Goal: Check status: Check status

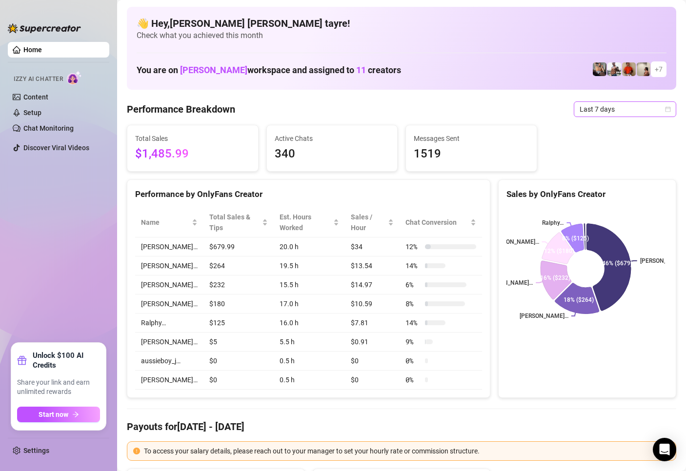
drag, startPoint x: 83, startPoint y: 242, endPoint x: 588, endPoint y: 110, distance: 521.1
click at [83, 242] on ul "Home Izzy AI Chatter Content Setup Chat Monitoring Discover Viral Videos" at bounding box center [59, 188] width 102 height 301
click at [590, 103] on span "Last 7 days" at bounding box center [625, 109] width 91 height 15
click at [589, 107] on span "Last 7 days" at bounding box center [625, 109] width 91 height 15
click at [587, 106] on span "Last 7 days" at bounding box center [625, 109] width 91 height 15
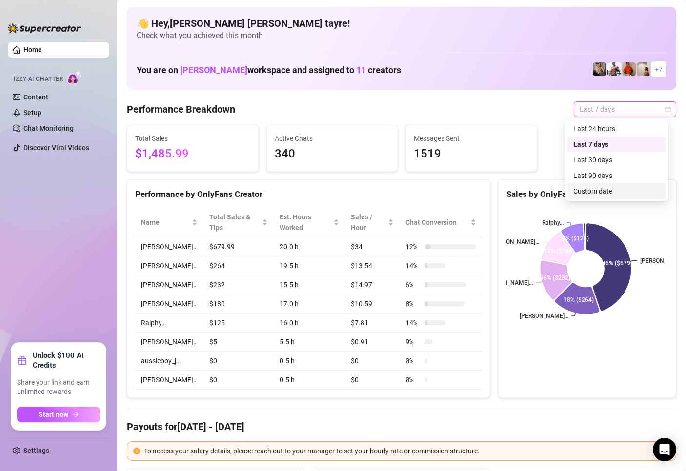
click at [589, 191] on div "Custom date" at bounding box center [616, 191] width 87 height 11
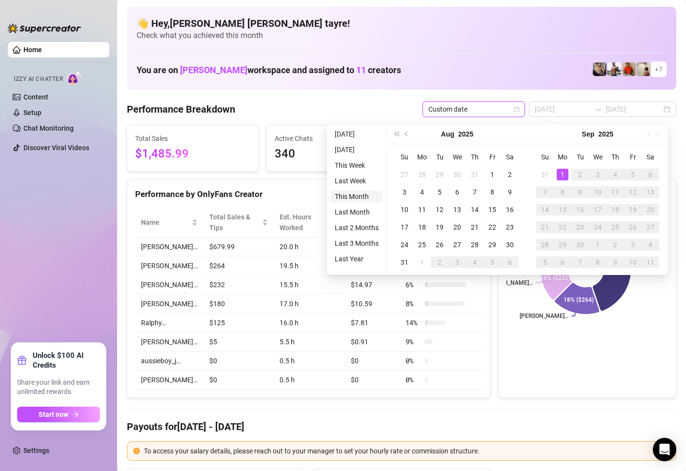
type input "[DATE]"
click at [361, 197] on li "This Month" at bounding box center [357, 197] width 52 height 12
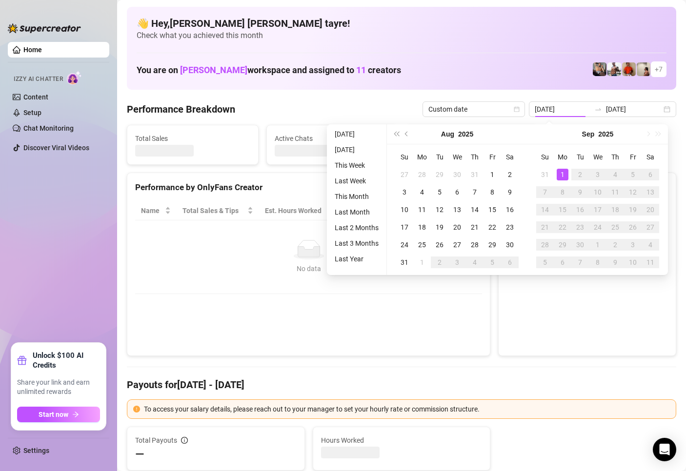
type input "[DATE]"
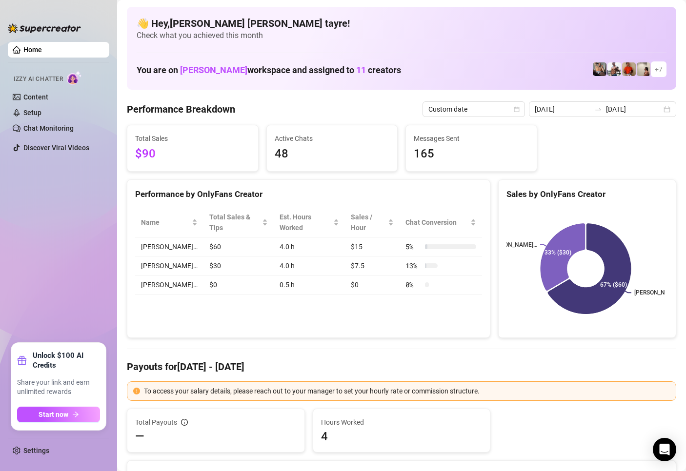
click at [245, 312] on div "Performance by OnlyFans Creator Name Total Sales & Tips Est. Hours Worked Sales…" at bounding box center [309, 259] width 364 height 159
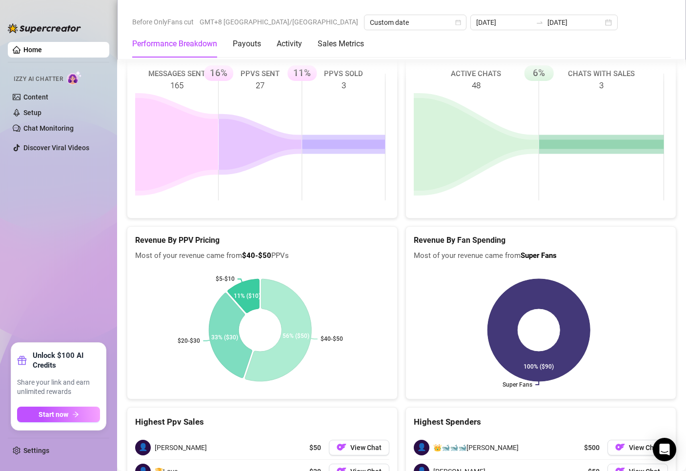
scroll to position [1508, 0]
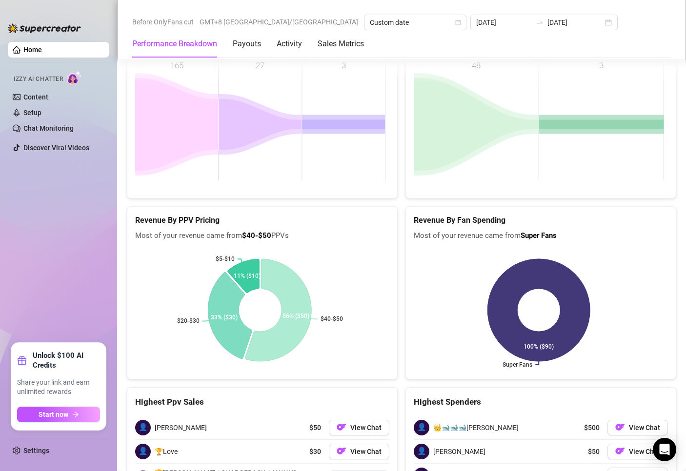
drag, startPoint x: 67, startPoint y: 247, endPoint x: 72, endPoint y: 249, distance: 5.1
click at [67, 247] on ul "Home Izzy AI Chatter Content Setup Chat Monitoring Discover Viral Videos" at bounding box center [59, 188] width 102 height 301
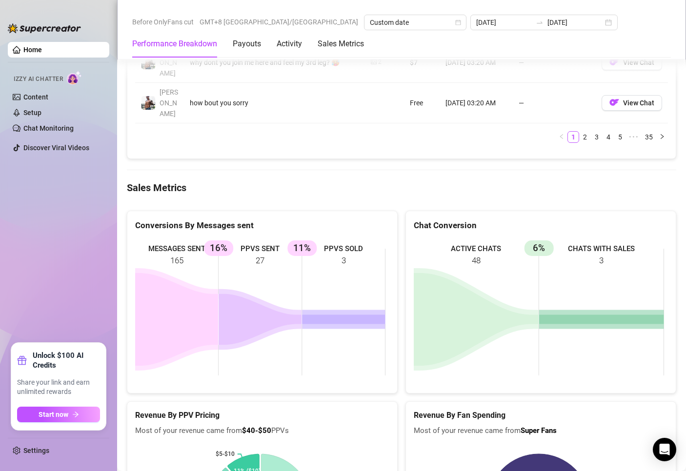
scroll to position [1166, 0]
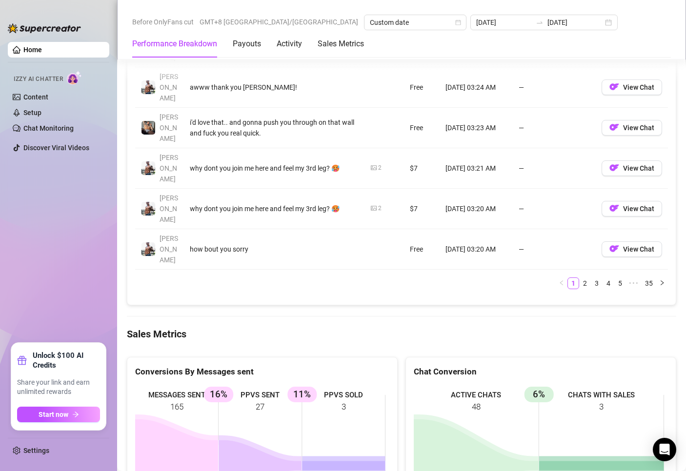
click at [88, 291] on ul "Home Izzy AI Chatter Content Setup Chat Monitoring Discover Viral Videos" at bounding box center [59, 188] width 102 height 301
